Goal: Information Seeking & Learning: Learn about a topic

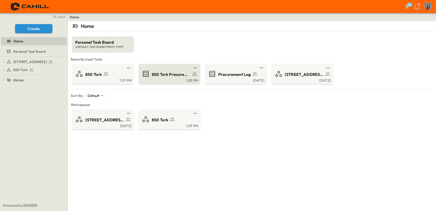
click at [164, 73] on span "850 Turk Procurement Log" at bounding box center [171, 75] width 39 height 6
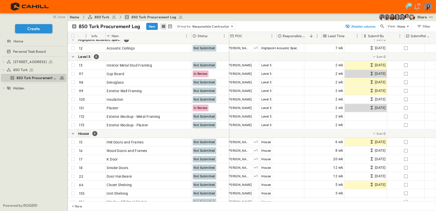
scroll to position [661, 0]
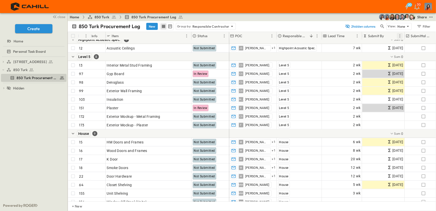
click at [399, 34] on icon "Menu" at bounding box center [399, 35] width 5 height 5
click at [377, 42] on li "Group by Submit By" at bounding box center [372, 45] width 62 height 8
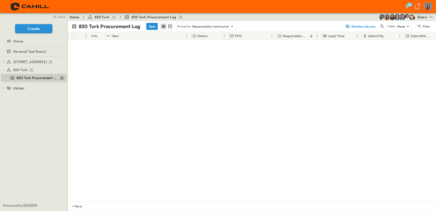
scroll to position [0, 0]
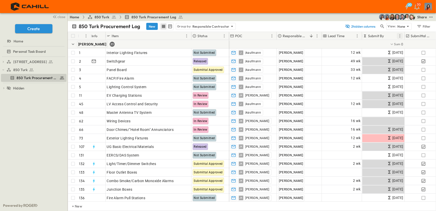
click at [401, 35] on icon "Menu" at bounding box center [399, 35] width 5 height 5
click at [357, 44] on span "Group by Submit By" at bounding box center [376, 44] width 45 height 5
click at [374, 36] on p "Submit By" at bounding box center [376, 35] width 16 height 5
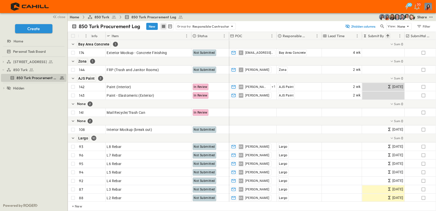
click at [386, 35] on icon "Sort" at bounding box center [388, 36] width 5 height 5
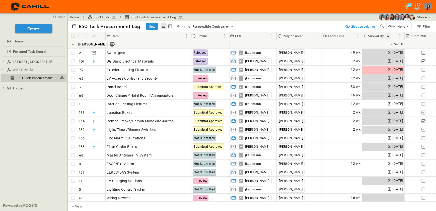
click at [388, 34] on icon "Sort" at bounding box center [388, 36] width 5 height 5
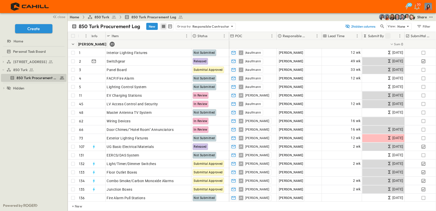
click at [387, 36] on icon "Sort" at bounding box center [388, 36] width 5 height 5
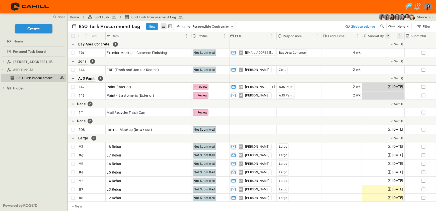
click at [400, 35] on icon "Menu" at bounding box center [400, 35] width 1 height 3
click at [357, 43] on span "Group by Submit By" at bounding box center [376, 44] width 45 height 5
click at [371, 36] on p "Submit By" at bounding box center [376, 35] width 16 height 5
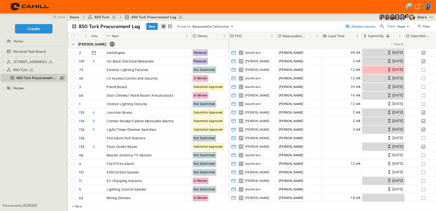
click at [387, 35] on icon "Sort" at bounding box center [388, 36] width 5 height 5
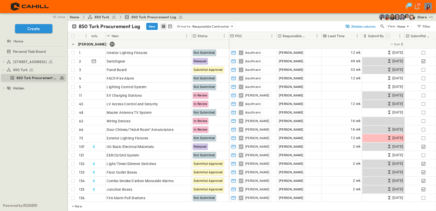
click at [387, 35] on icon "Sort" at bounding box center [388, 36] width 5 height 5
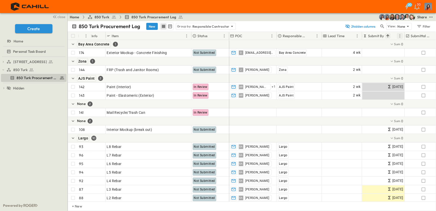
click at [400, 35] on icon "Menu" at bounding box center [399, 35] width 5 height 5
click at [345, 44] on icon at bounding box center [347, 45] width 4 height 4
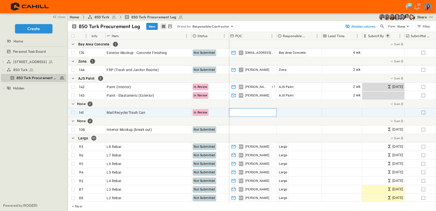
click at [245, 113] on span "Add Contact" at bounding box center [240, 112] width 21 height 5
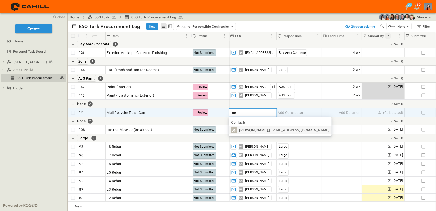
type input "***"
click at [251, 129] on p "Dee Neves, specetc@aol.com" at bounding box center [284, 129] width 91 height 5
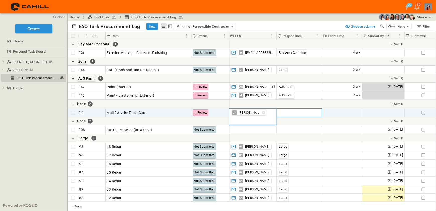
click at [283, 111] on span "Add Contractor" at bounding box center [291, 112] width 26 height 5
type input "**"
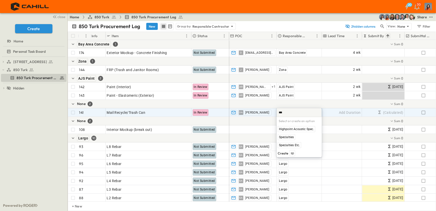
type input "****"
click at [291, 145] on span "Specialties Etc." at bounding box center [289, 145] width 21 height 4
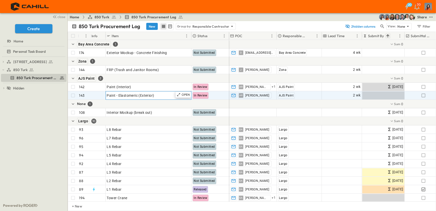
click at [139, 95] on span "Paint - Elastomeric (Exterior)" at bounding box center [130, 95] width 47 height 5
type input "**********"
click at [151, 104] on div "None 1" at bounding box center [148, 104] width 161 height 9
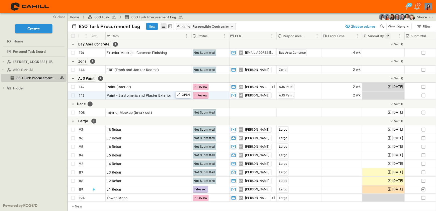
click at [231, 27] on icon at bounding box center [232, 26] width 5 height 5
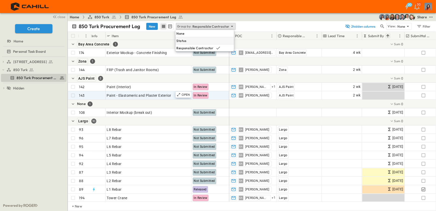
click at [181, 40] on p "Status" at bounding box center [182, 40] width 10 height 5
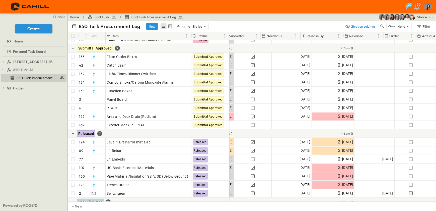
scroll to position [661, 189]
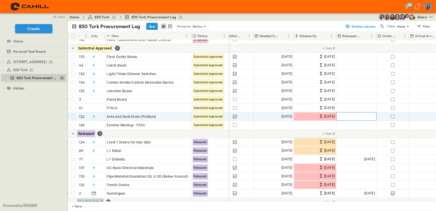
click at [356, 117] on div "Add Date" at bounding box center [357, 116] width 40 height 8
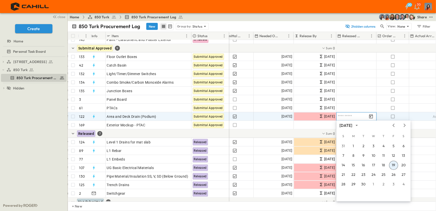
click at [393, 164] on button "19" at bounding box center [393, 165] width 9 height 9
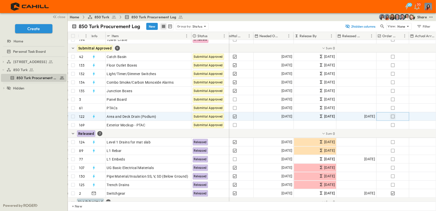
click at [392, 116] on icon "button" at bounding box center [392, 116] width 5 height 5
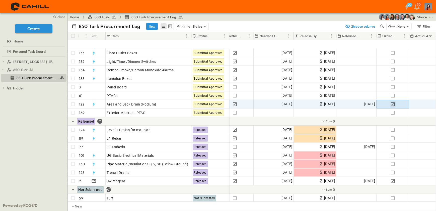
scroll to position [707, 189]
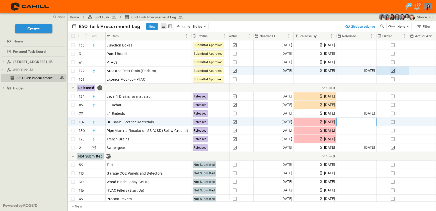
click at [361, 120] on span "Add Date" at bounding box center [367, 121] width 15 height 5
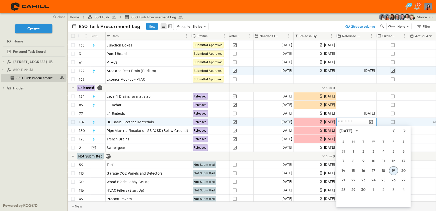
click at [281, 208] on div "+ New" at bounding box center [252, 206] width 368 height 10
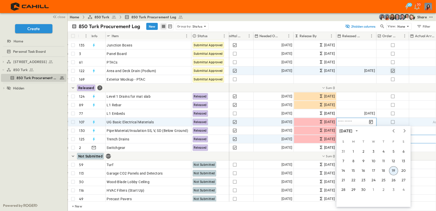
click at [420, 138] on div "Add Date" at bounding box center [430, 139] width 40 height 8
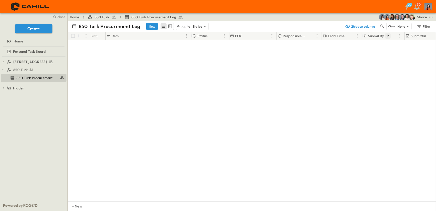
scroll to position [0, 0]
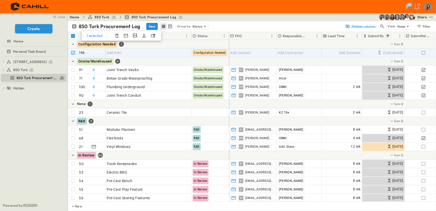
click at [117, 35] on icon "button" at bounding box center [116, 36] width 3 height 4
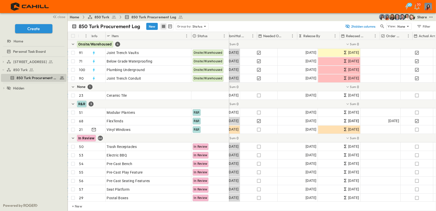
scroll to position [0, 185]
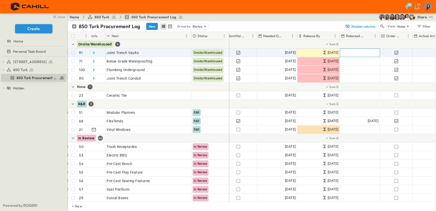
click at [366, 51] on span "Add Date" at bounding box center [371, 52] width 15 height 5
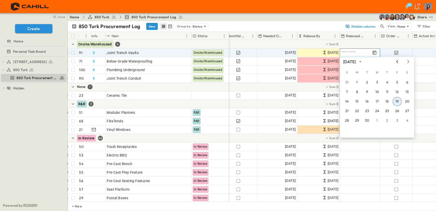
click at [397, 60] on icon "Previous month" at bounding box center [397, 61] width 2 height 3
click at [397, 83] on button "1" at bounding box center [397, 82] width 9 height 9
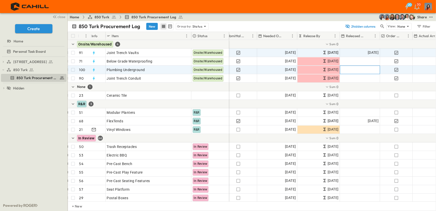
click at [371, 70] on span "Add Date" at bounding box center [371, 69] width 15 height 5
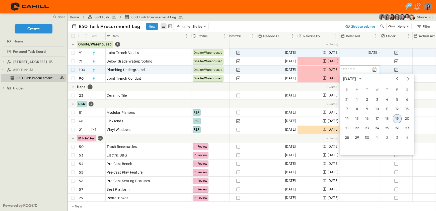
click at [397, 77] on icon "Previous month" at bounding box center [397, 79] width 6 height 4
click at [399, 119] on button "15" at bounding box center [397, 118] width 9 height 9
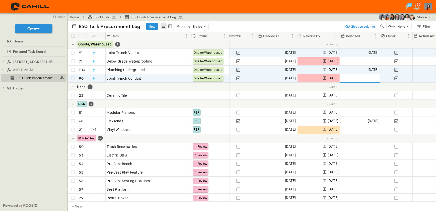
click at [362, 78] on div "Add Date" at bounding box center [360, 78] width 40 height 8
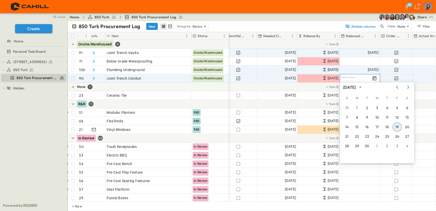
click at [374, 78] on icon "Tracking Date Menu" at bounding box center [374, 78] width 5 height 5
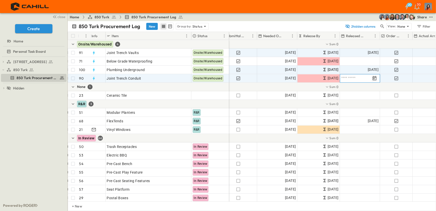
click at [374, 78] on icon "Tracking Date Menu" at bounding box center [374, 78] width 5 height 5
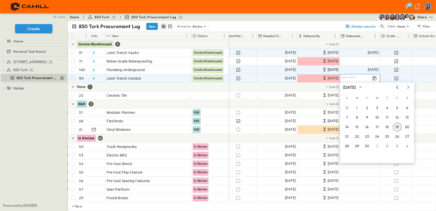
click at [396, 86] on icon "Previous month" at bounding box center [397, 87] width 6 height 4
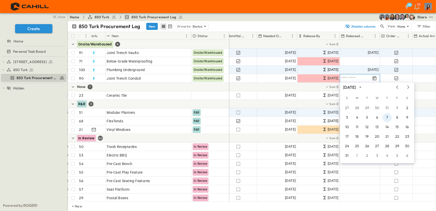
click at [388, 118] on button "7" at bounding box center [387, 117] width 9 height 9
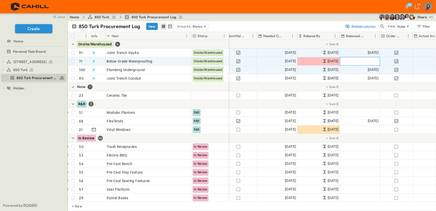
click at [374, 61] on span "Add Date" at bounding box center [371, 61] width 15 height 5
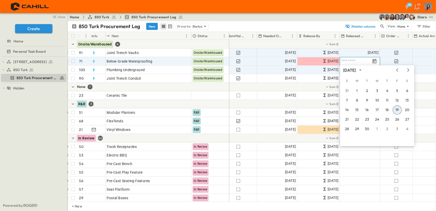
click at [374, 61] on icon "Tracking Date Menu" at bounding box center [375, 61] width 4 height 4
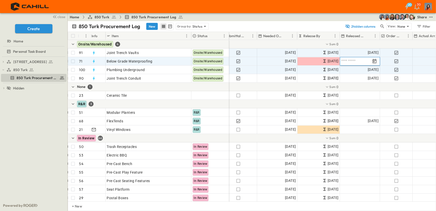
click at [374, 61] on icon "Tracking Date Menu" at bounding box center [375, 61] width 4 height 4
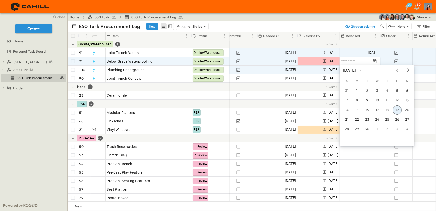
click at [397, 70] on icon "Previous month" at bounding box center [397, 70] width 6 height 4
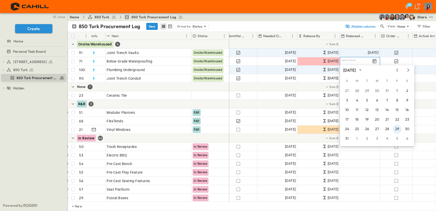
click at [398, 128] on button "29" at bounding box center [397, 128] width 9 height 9
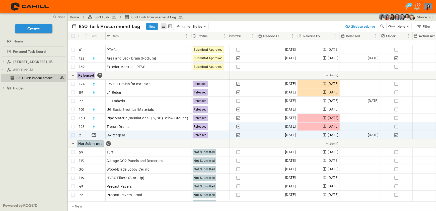
scroll to position [744, 185]
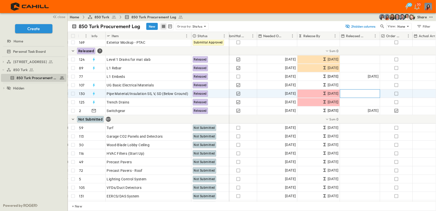
click at [358, 92] on div "Add Date" at bounding box center [360, 94] width 40 height 8
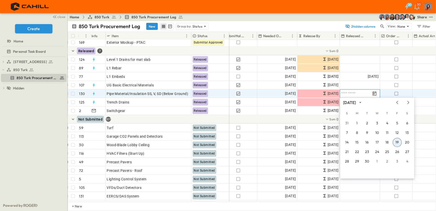
click at [375, 94] on icon "Tracking Date Menu" at bounding box center [374, 93] width 5 height 5
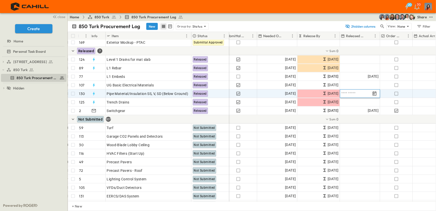
click at [375, 94] on icon "Tracking Date Menu" at bounding box center [374, 93] width 5 height 5
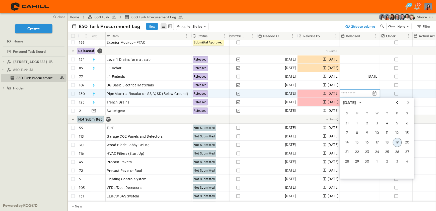
click at [397, 102] on icon "Previous month" at bounding box center [397, 102] width 6 height 4
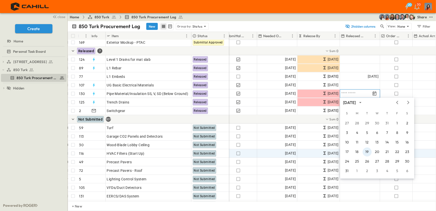
click at [366, 150] on button "19" at bounding box center [367, 151] width 9 height 9
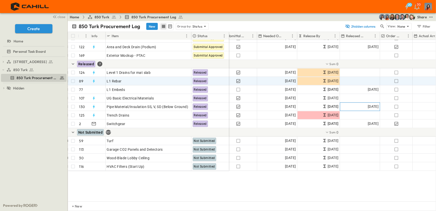
scroll to position [676, 185]
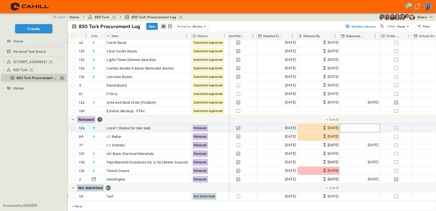
click at [352, 128] on div "Add Date" at bounding box center [360, 128] width 40 height 8
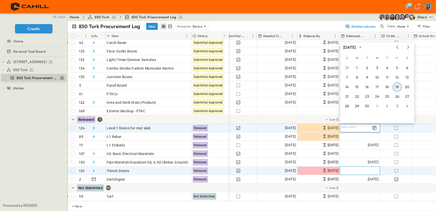
click at [355, 168] on div "Add Date" at bounding box center [360, 171] width 40 height 8
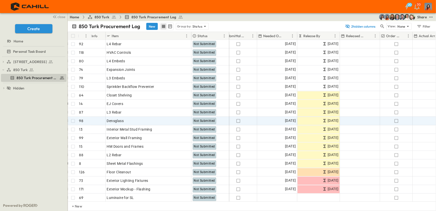
scroll to position [1337, 185]
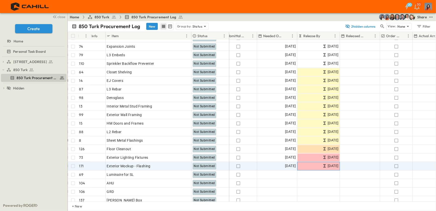
click at [295, 165] on div "DL Dat Le Van Mulder 4 wk 09/08/2025 10/06/2025 09/08/2025 Add Date Add Date EX…" at bounding box center [286, 166] width 484 height 9
click at [292, 165] on span "10/06/2025" at bounding box center [290, 166] width 11 height 6
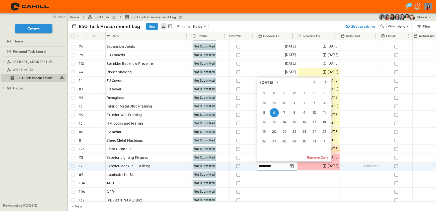
click at [326, 81] on icon "Next month" at bounding box center [326, 82] width 2 height 3
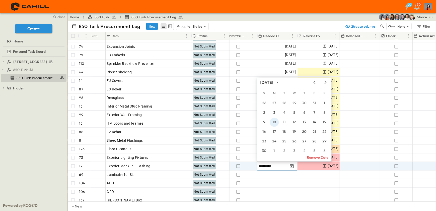
click at [274, 120] on button "10" at bounding box center [274, 122] width 9 height 9
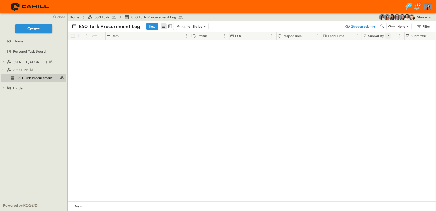
scroll to position [0, 0]
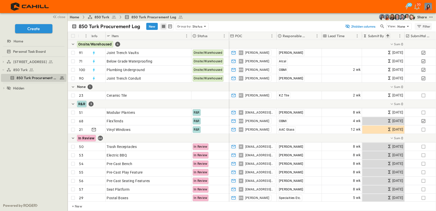
click at [420, 26] on icon "button" at bounding box center [420, 26] width 4 height 3
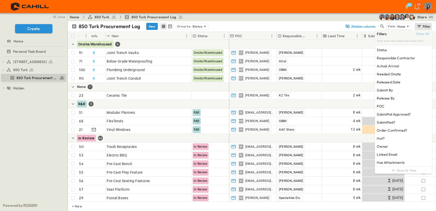
click at [433, 17] on icon "test" at bounding box center [431, 17] width 5 height 5
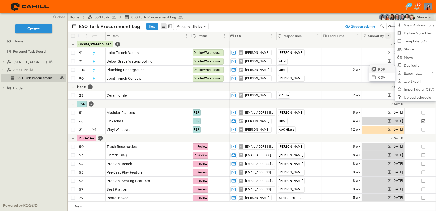
click at [379, 68] on span "PDF" at bounding box center [381, 69] width 7 height 5
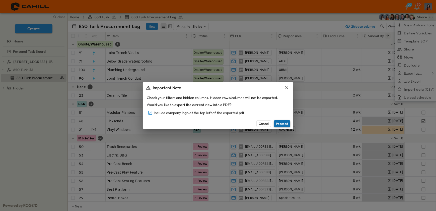
click at [280, 122] on button "Proceed" at bounding box center [282, 123] width 16 height 7
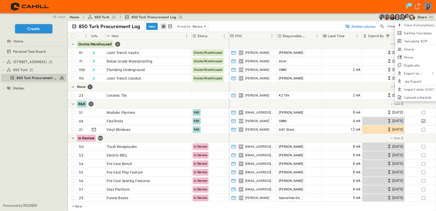
click at [308, 46] on div at bounding box center [397, 44] width 336 height 9
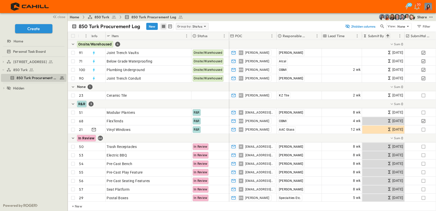
click at [204, 26] on icon at bounding box center [205, 26] width 2 height 1
click at [187, 34] on div "None" at bounding box center [191, 33] width 32 height 7
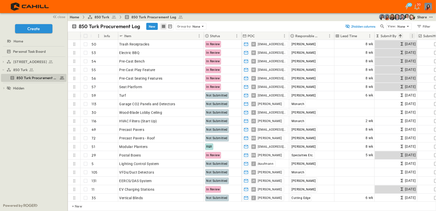
click at [412, 34] on icon "Menu" at bounding box center [412, 35] width 1 height 3
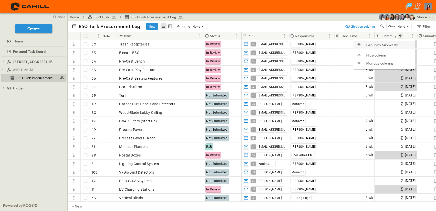
click at [369, 44] on span "Group by Submit By" at bounding box center [388, 44] width 45 height 5
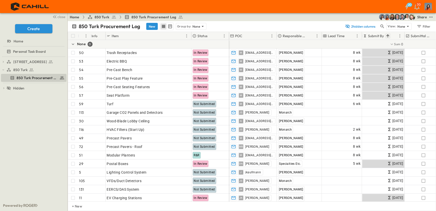
click at [388, 35] on icon "Sort" at bounding box center [387, 35] width 3 height 3
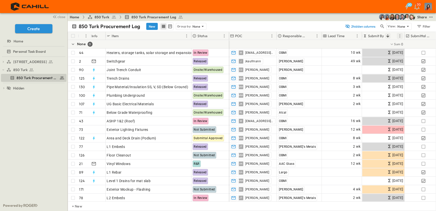
click at [399, 35] on icon "Menu" at bounding box center [399, 35] width 5 height 5
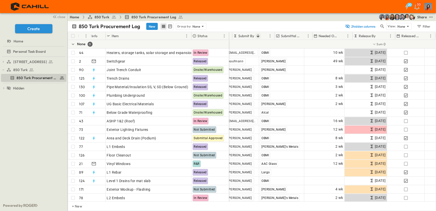
scroll to position [0, 130]
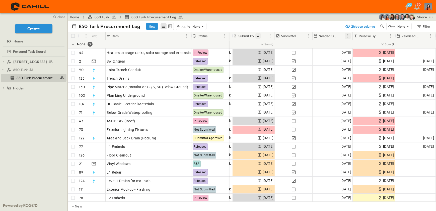
click at [348, 36] on icon "Menu" at bounding box center [348, 35] width 1 height 3
click at [324, 44] on span "Group by Needed Onsite" at bounding box center [324, 44] width 45 height 5
click at [391, 35] on icon "Menu" at bounding box center [390, 35] width 5 height 5
click at [350, 44] on span "Group by Release By" at bounding box center [367, 44] width 45 height 5
click at [348, 35] on icon "Menu" at bounding box center [348, 35] width 5 height 5
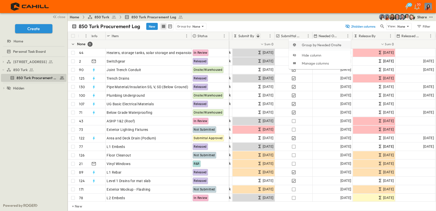
click at [319, 43] on span "Group by Needed Onsite" at bounding box center [324, 44] width 45 height 5
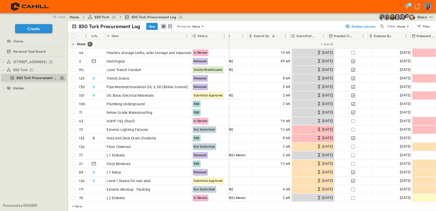
scroll to position [0, 116]
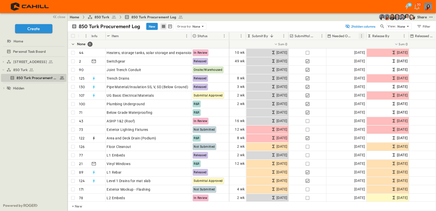
click at [361, 35] on icon "Menu" at bounding box center [361, 35] width 5 height 5
click at [336, 43] on span "Group by Needed Onsite" at bounding box center [337, 44] width 45 height 5
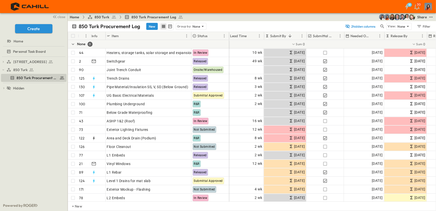
scroll to position [0, 86]
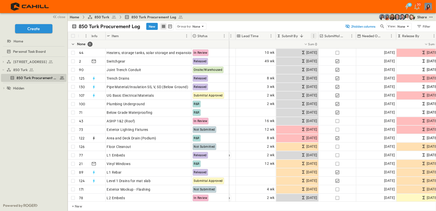
click at [313, 34] on icon "Menu" at bounding box center [313, 35] width 5 height 5
click at [287, 44] on span "Stop grouping by Submit By" at bounding box center [290, 44] width 45 height 5
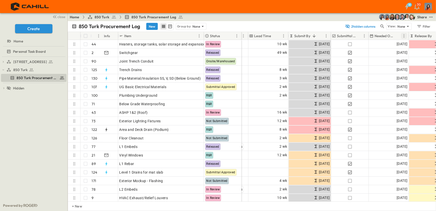
click at [405, 35] on icon "Menu" at bounding box center [404, 35] width 5 height 5
click at [385, 44] on span "Group by Needed Onsite" at bounding box center [380, 44] width 45 height 5
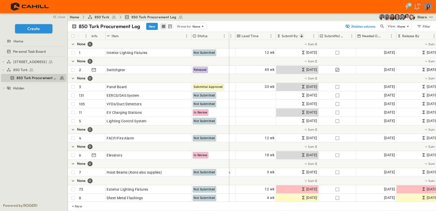
click at [301, 35] on icon "Sort" at bounding box center [301, 36] width 5 height 5
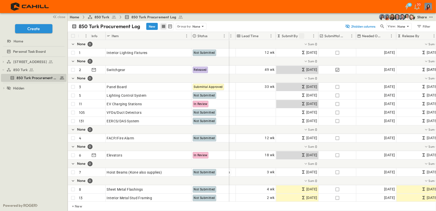
click at [301, 35] on icon "Sort" at bounding box center [301, 35] width 3 height 3
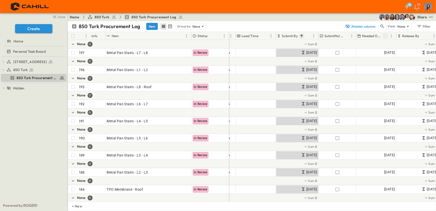
click at [386, 35] on icon "Sort" at bounding box center [385, 36] width 5 height 5
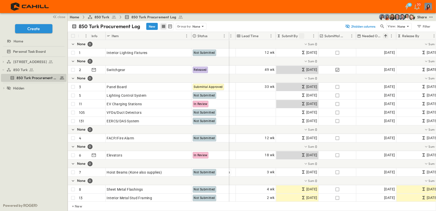
click at [385, 35] on icon "Sort" at bounding box center [385, 35] width 3 height 3
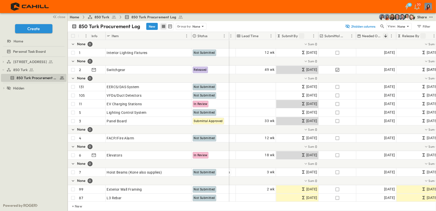
click at [422, 35] on icon "Sort" at bounding box center [423, 36] width 5 height 5
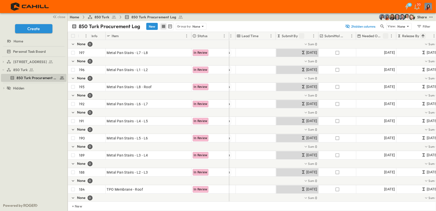
click at [413, 35] on p "Release By" at bounding box center [410, 35] width 17 height 5
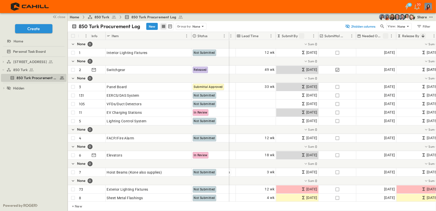
click at [413, 35] on p "Release By" at bounding box center [410, 35] width 17 height 5
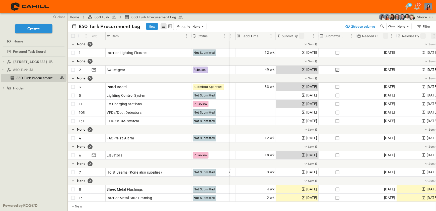
click at [433, 34] on icon "Menu" at bounding box center [434, 35] width 5 height 5
click at [391, 35] on icon "Menu" at bounding box center [391, 35] width 5 height 5
click at [362, 44] on span "Stop grouping by Needed Onsite" at bounding box center [364, 44] width 52 height 5
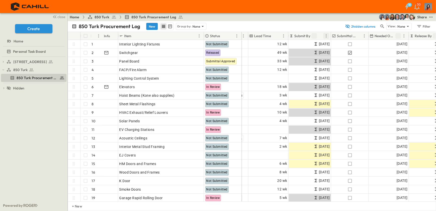
click at [327, 35] on icon "Menu" at bounding box center [326, 35] width 5 height 5
click at [315, 24] on div "850 Turk Procurement Log New Group by: None" at bounding box center [207, 27] width 271 height 8
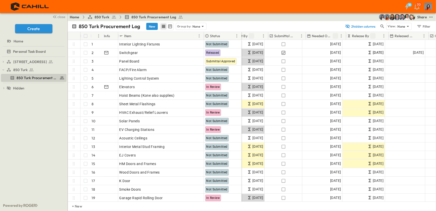
scroll to position [0, 158]
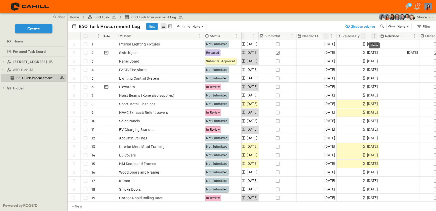
click at [374, 36] on icon "Menu" at bounding box center [374, 35] width 1 height 3
click at [341, 43] on span "Group by Release By" at bounding box center [350, 44] width 45 height 5
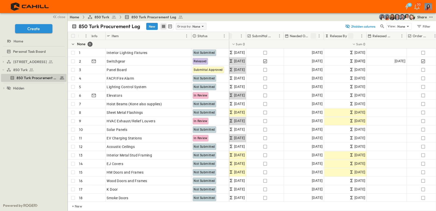
click at [203, 25] on icon at bounding box center [202, 26] width 5 height 5
click at [184, 40] on p "Status" at bounding box center [182, 40] width 10 height 5
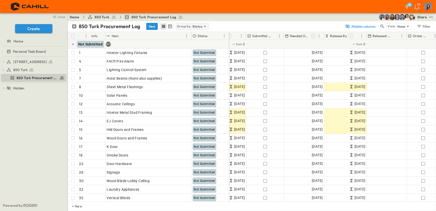
click at [204, 25] on icon at bounding box center [205, 26] width 5 height 5
click at [197, 35] on div "None" at bounding box center [191, 33] width 32 height 7
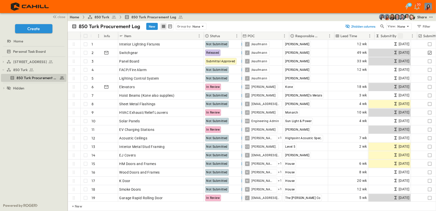
scroll to position [0, 0]
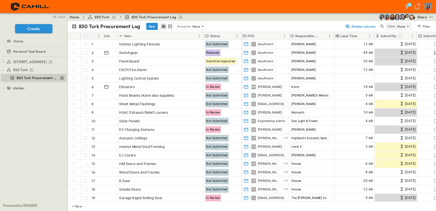
click at [408, 26] on icon at bounding box center [408, 26] width 2 height 1
click at [321, 16] on div "Home 850 Turk 850 Turk Procurement Log Share" at bounding box center [252, 17] width 368 height 8
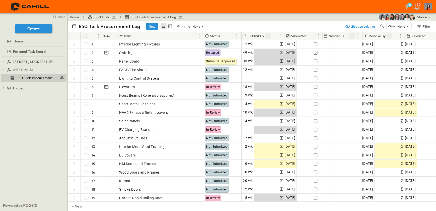
scroll to position [0, 132]
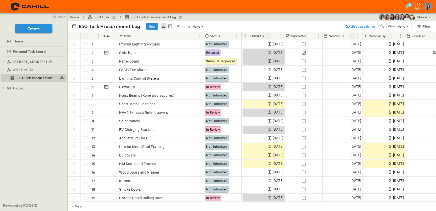
drag, startPoint x: 301, startPoint y: 33, endPoint x: 296, endPoint y: 35, distance: 5.4
click at [296, 35] on p "Submittal Approved?" at bounding box center [300, 35] width 19 height 5
click at [297, 34] on p "Submittal Approved?" at bounding box center [300, 35] width 19 height 5
drag, startPoint x: 297, startPoint y: 34, endPoint x: 300, endPoint y: 24, distance: 10.4
click at [300, 24] on div "850 Turk Procurement Log New Group by: None" at bounding box center [207, 27] width 271 height 8
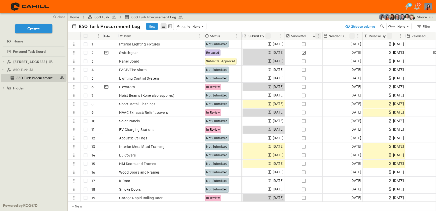
click at [317, 34] on icon "Menu" at bounding box center [318, 35] width 5 height 5
click at [287, 54] on span "Hide column" at bounding box center [293, 55] width 50 height 5
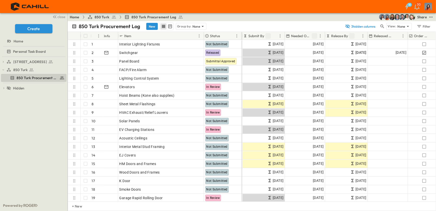
scroll to position [0, 165]
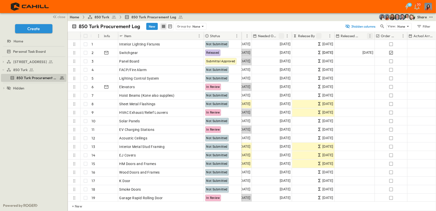
click at [370, 35] on icon "Menu" at bounding box center [370, 35] width 1 height 3
click at [340, 55] on span "Hide column" at bounding box center [346, 55] width 45 height 5
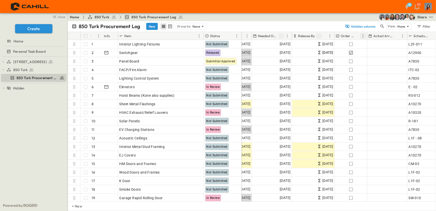
click at [364, 36] on icon "Menu" at bounding box center [363, 35] width 5 height 5
click at [339, 54] on span "Hide column" at bounding box center [339, 55] width 46 height 5
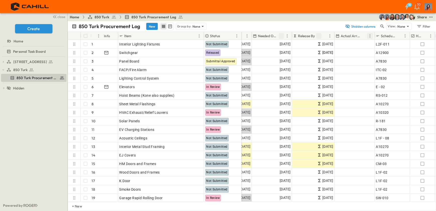
click at [370, 37] on icon "Menu" at bounding box center [370, 35] width 1 height 3
click at [352, 54] on span "Hide column" at bounding box center [346, 55] width 45 height 5
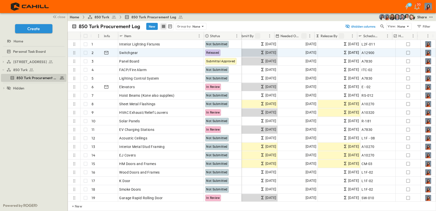
scroll to position [0, 143]
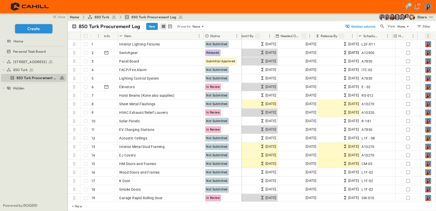
click at [428, 37] on icon "Menu" at bounding box center [428, 35] width 1 height 3
click at [400, 53] on span "Hide column" at bounding box center [404, 55] width 45 height 5
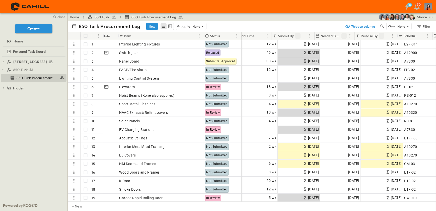
scroll to position [0, 128]
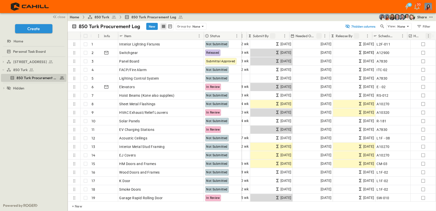
click at [429, 36] on icon "Menu" at bounding box center [428, 35] width 5 height 5
click at [394, 54] on span "Hide column" at bounding box center [404, 55] width 45 height 5
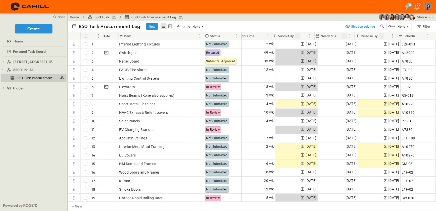
scroll to position [0, 103]
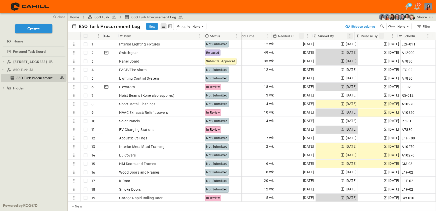
click at [351, 35] on icon "Menu" at bounding box center [350, 35] width 5 height 5
click at [321, 45] on span "Group by Submit By" at bounding box center [326, 44] width 45 height 5
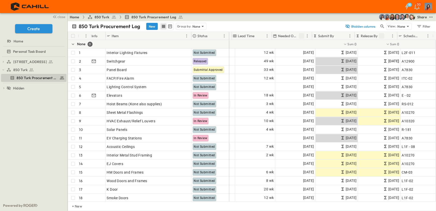
scroll to position [0, 90]
click at [422, 25] on div "Filter" at bounding box center [424, 27] width 14 height 6
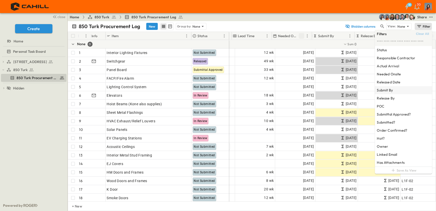
click at [384, 89] on h6 "Submit By" at bounding box center [385, 90] width 16 height 5
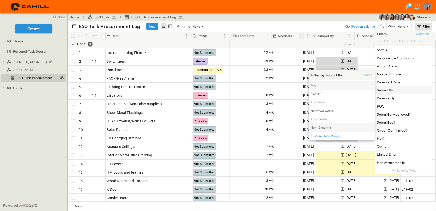
click at [317, 126] on span "Next 6 months" at bounding box center [342, 128] width 62 height 6
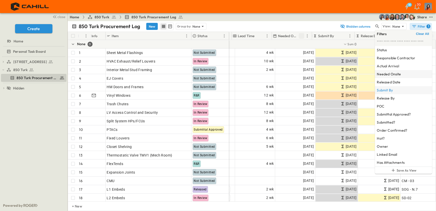
click at [384, 73] on h6 "Needed Onsite" at bounding box center [389, 74] width 24 height 5
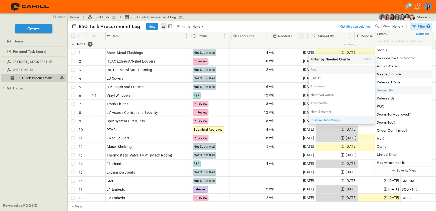
click at [324, 119] on span "Custom Date Range" at bounding box center [342, 120] width 62 height 6
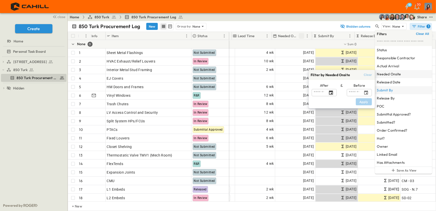
click at [330, 93] on icon "Choose date" at bounding box center [330, 92] width 5 height 5
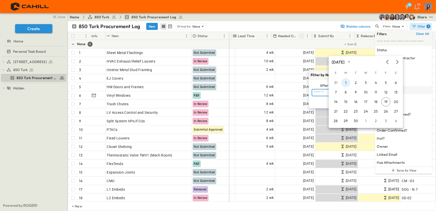
click at [346, 82] on body "18 30 close Create Home Personal Task Board 750 Golden Gate Procurement Log 850…" at bounding box center [218, 105] width 436 height 211
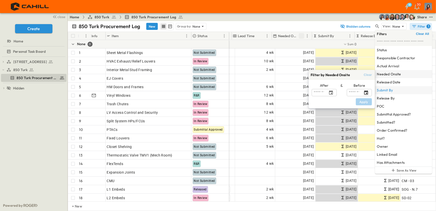
click at [367, 92] on icon "Choose date" at bounding box center [366, 92] width 5 height 5
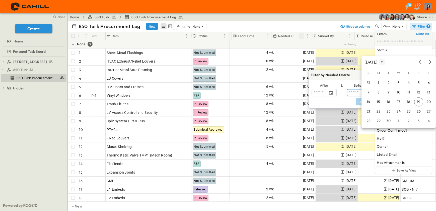
click at [399, 61] on body "18 30 close Create Home Personal Task Board 750 Golden Gate Procurement Log 850…" at bounding box center [218, 105] width 436 height 211
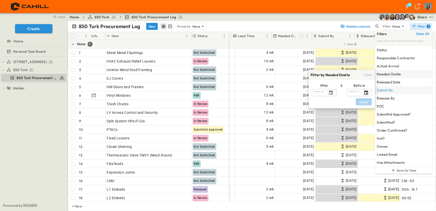
click at [367, 93] on icon "Choose date" at bounding box center [366, 92] width 4 height 4
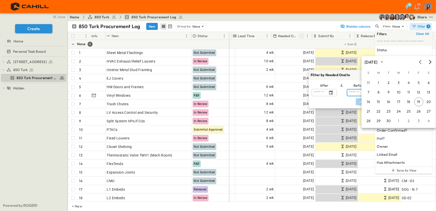
click at [431, 61] on body "18 30 close Create Home Personal Task Board 750 Golden Gate Procurement Log 850…" at bounding box center [218, 105] width 436 height 211
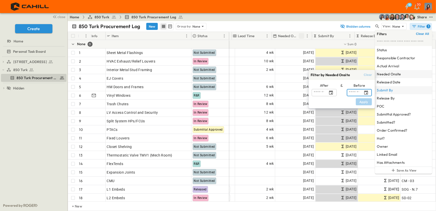
click at [357, 92] on input "text" at bounding box center [354, 92] width 14 height 7
type input "**********"
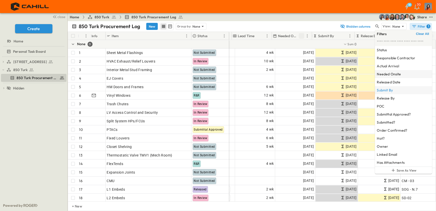
click at [383, 74] on h6 "Needed Onsite" at bounding box center [389, 74] width 24 height 5
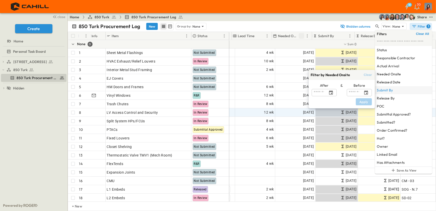
drag, startPoint x: 367, startPoint y: 74, endPoint x: 293, endPoint y: 110, distance: 82.7
click at [367, 74] on span "Clear" at bounding box center [368, 75] width 8 height 4
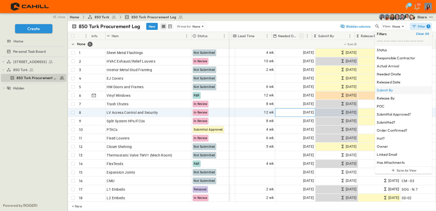
click at [285, 113] on div "[DATE]" at bounding box center [296, 112] width 40 height 8
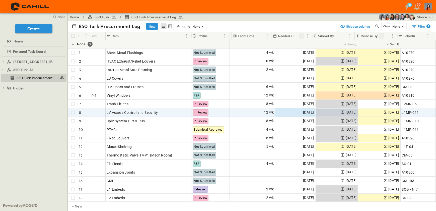
click at [309, 18] on div "Home 850 Turk 850 Turk Procurement Log Share" at bounding box center [252, 17] width 368 height 8
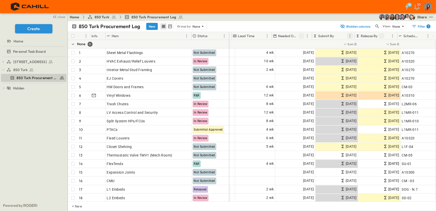
click at [351, 35] on icon "Menu" at bounding box center [350, 35] width 5 height 5
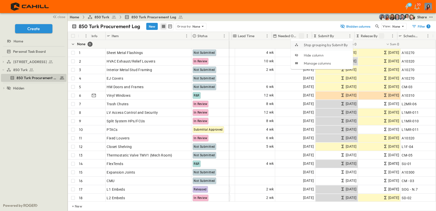
click at [322, 45] on span "Stop grouping by Submit By" at bounding box center [326, 44] width 45 height 5
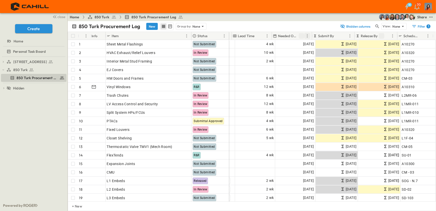
click at [307, 35] on icon "Menu" at bounding box center [307, 35] width 5 height 5
click at [266, 44] on span "Group by Needed Onsite" at bounding box center [283, 44] width 45 height 5
